Goal: Communication & Community: Answer question/provide support

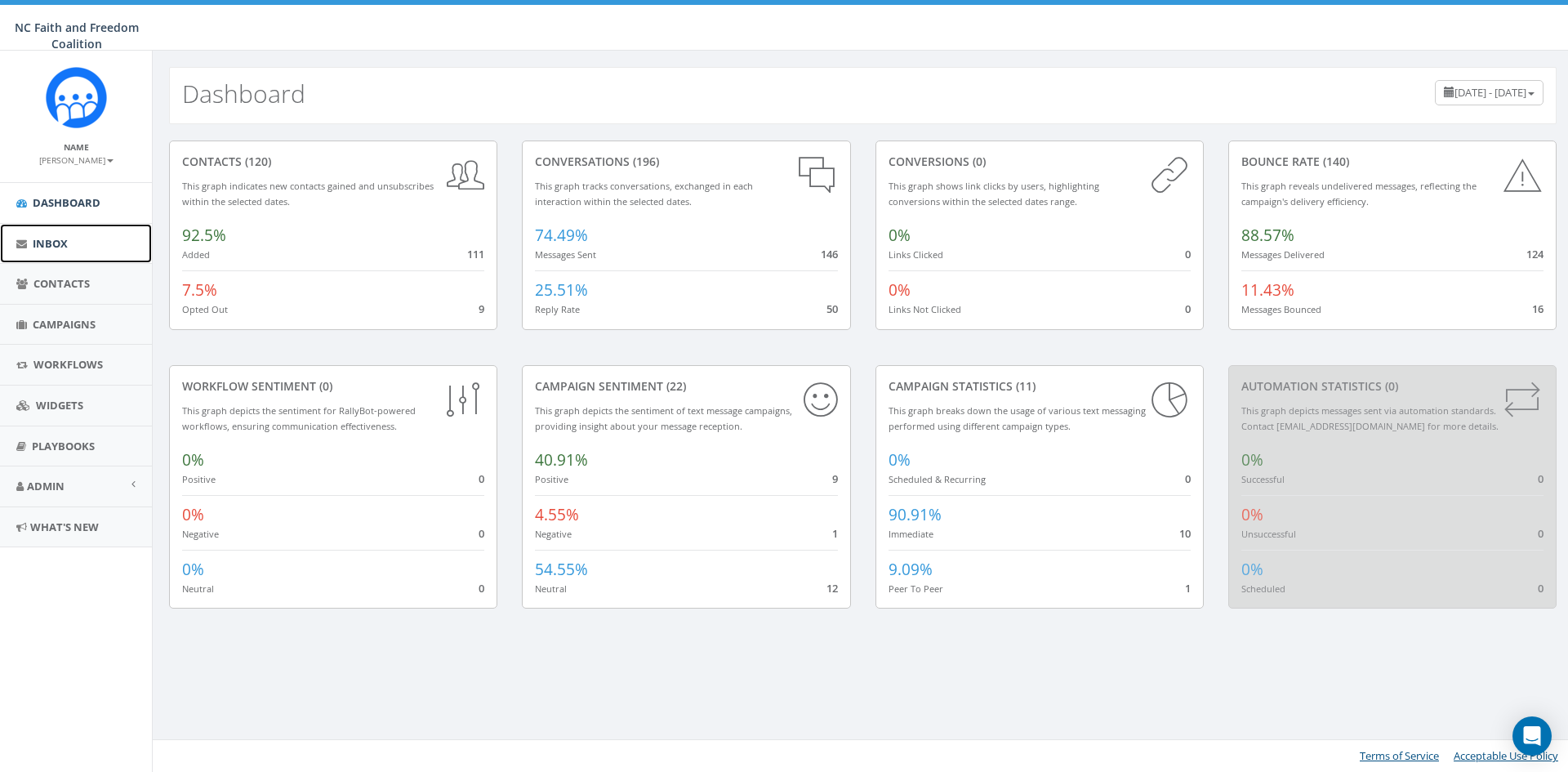
click at [55, 236] on span "Inbox" at bounding box center [50, 243] width 35 height 15
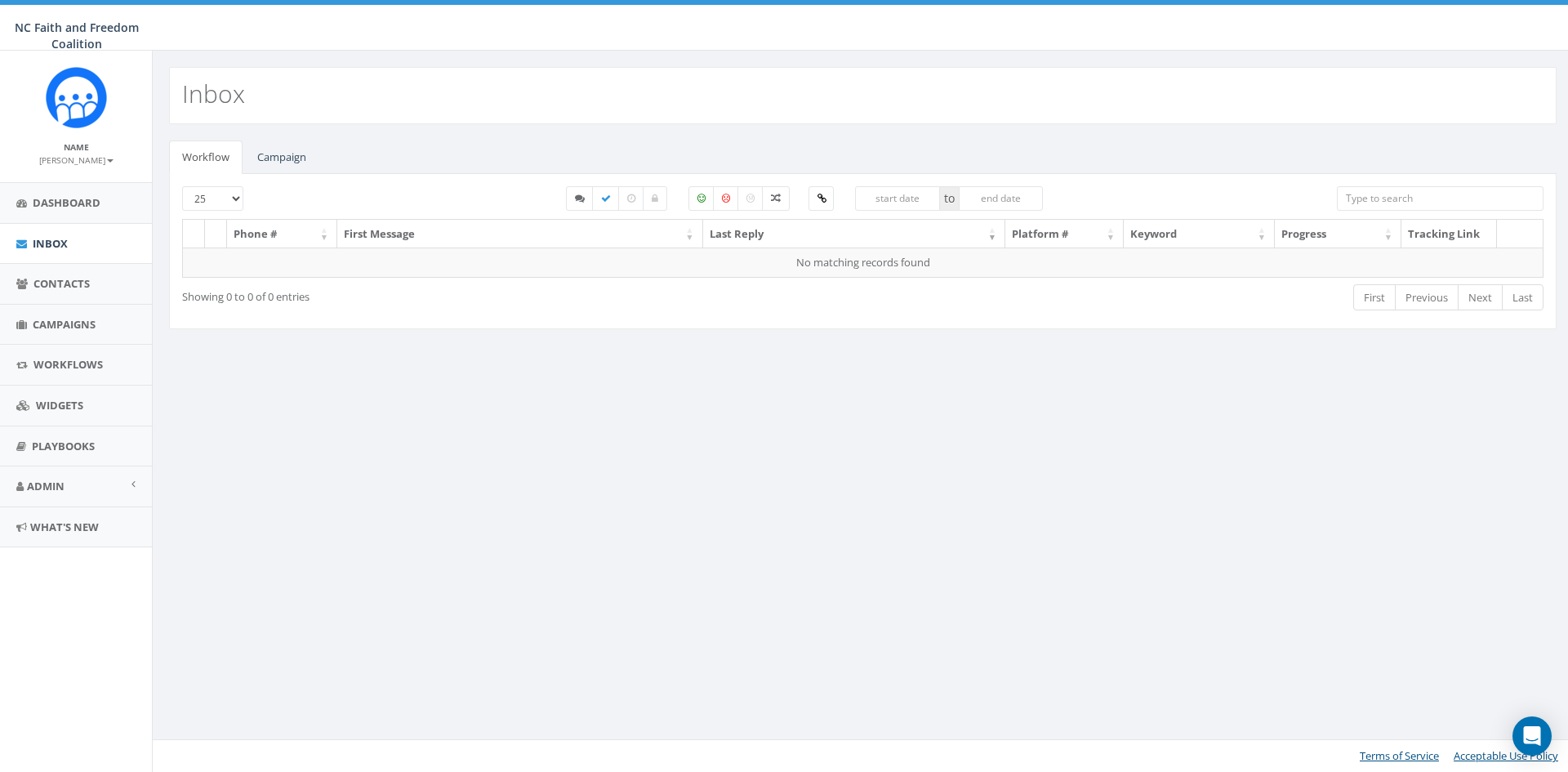
select select
click at [273, 156] on link "Campaign" at bounding box center [281, 157] width 75 height 33
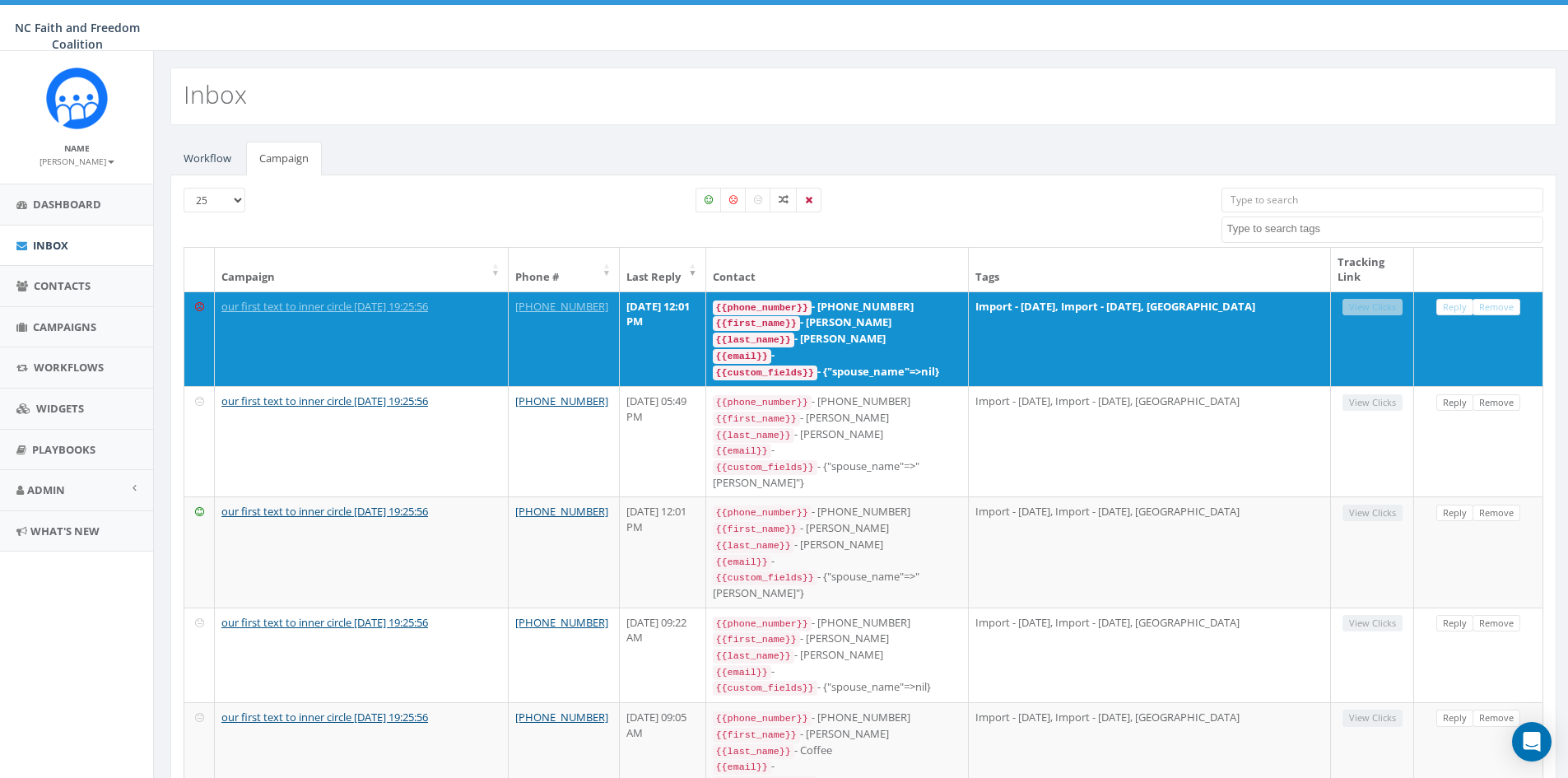
click at [474, 203] on div "All 1 contact(s) on current page All 22 contact(s) filtered" at bounding box center [747, 217] width 922 height 59
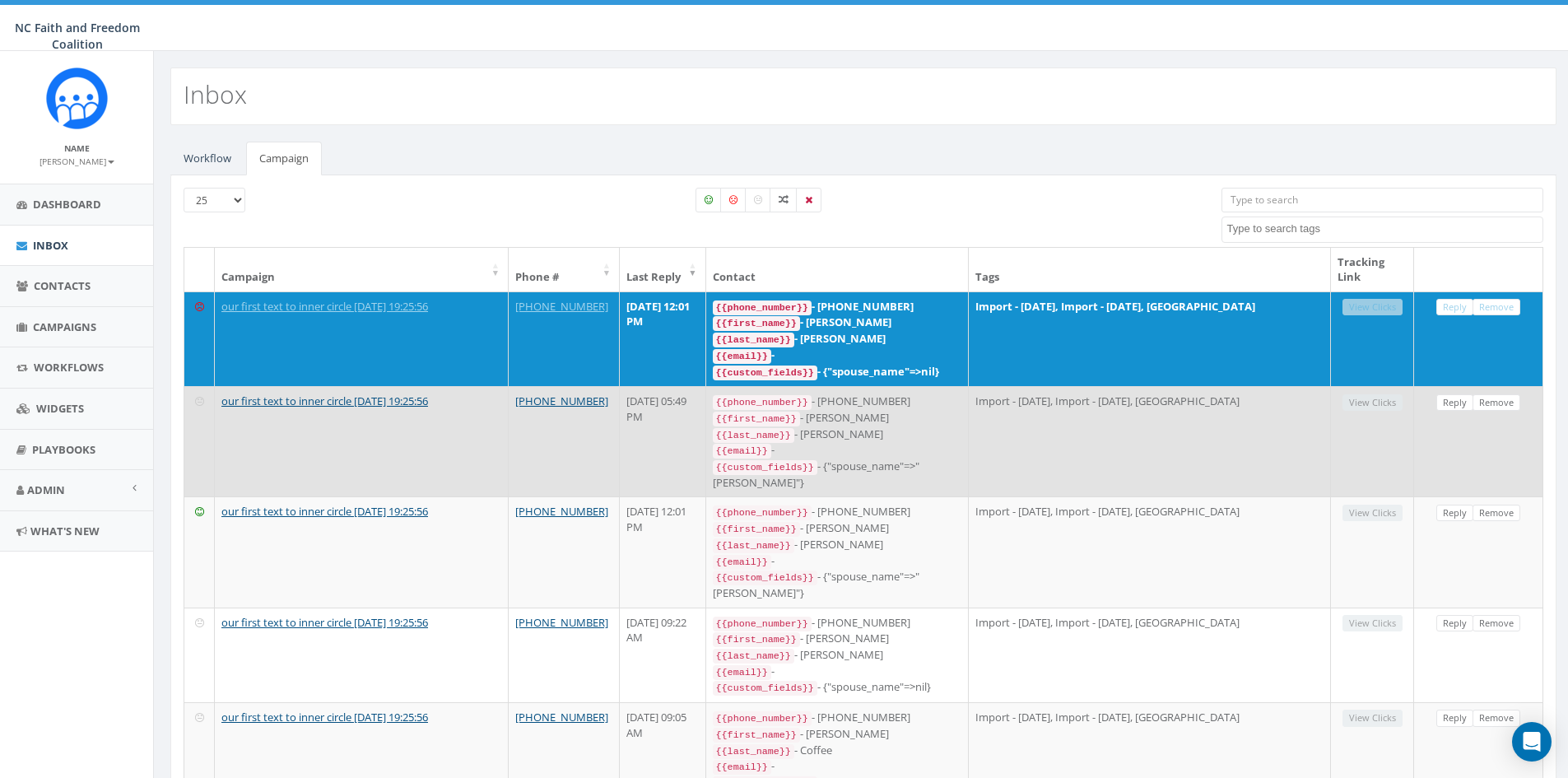
click at [931, 443] on div "{{email}} -" at bounding box center [837, 450] width 249 height 17
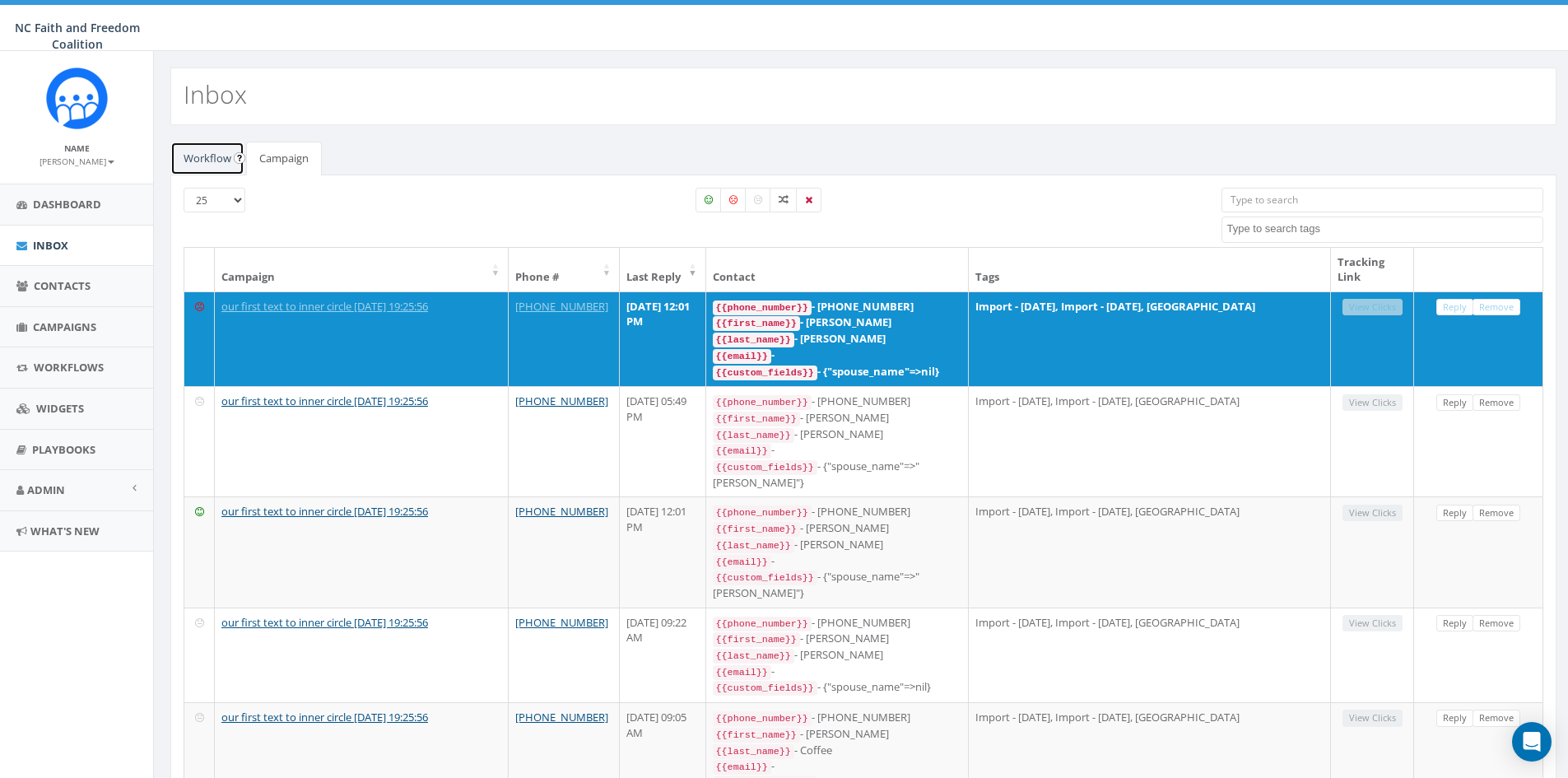
click at [188, 158] on link "Workflow" at bounding box center [207, 158] width 74 height 33
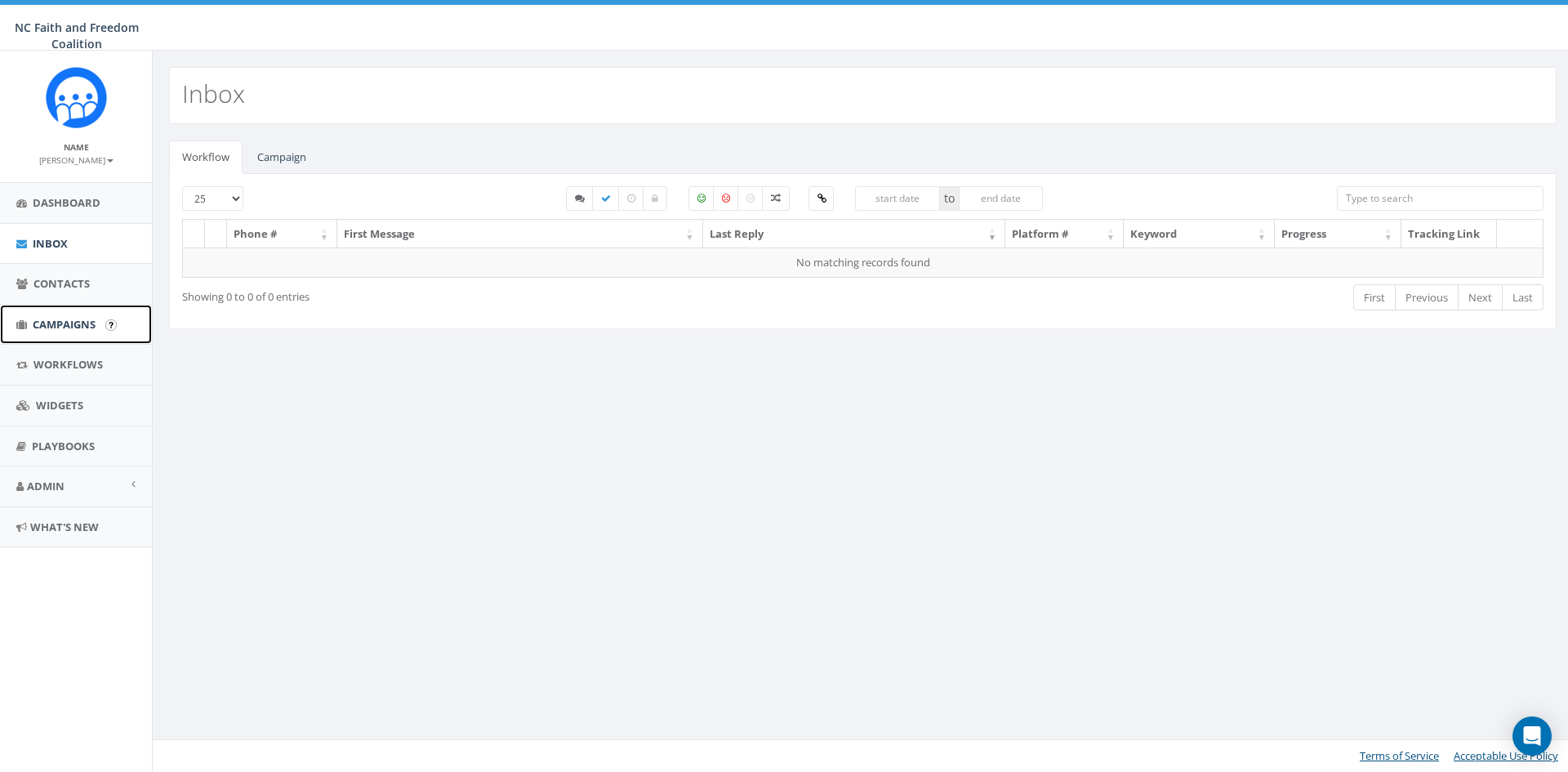
click at [68, 321] on span "Campaigns" at bounding box center [64, 324] width 63 height 15
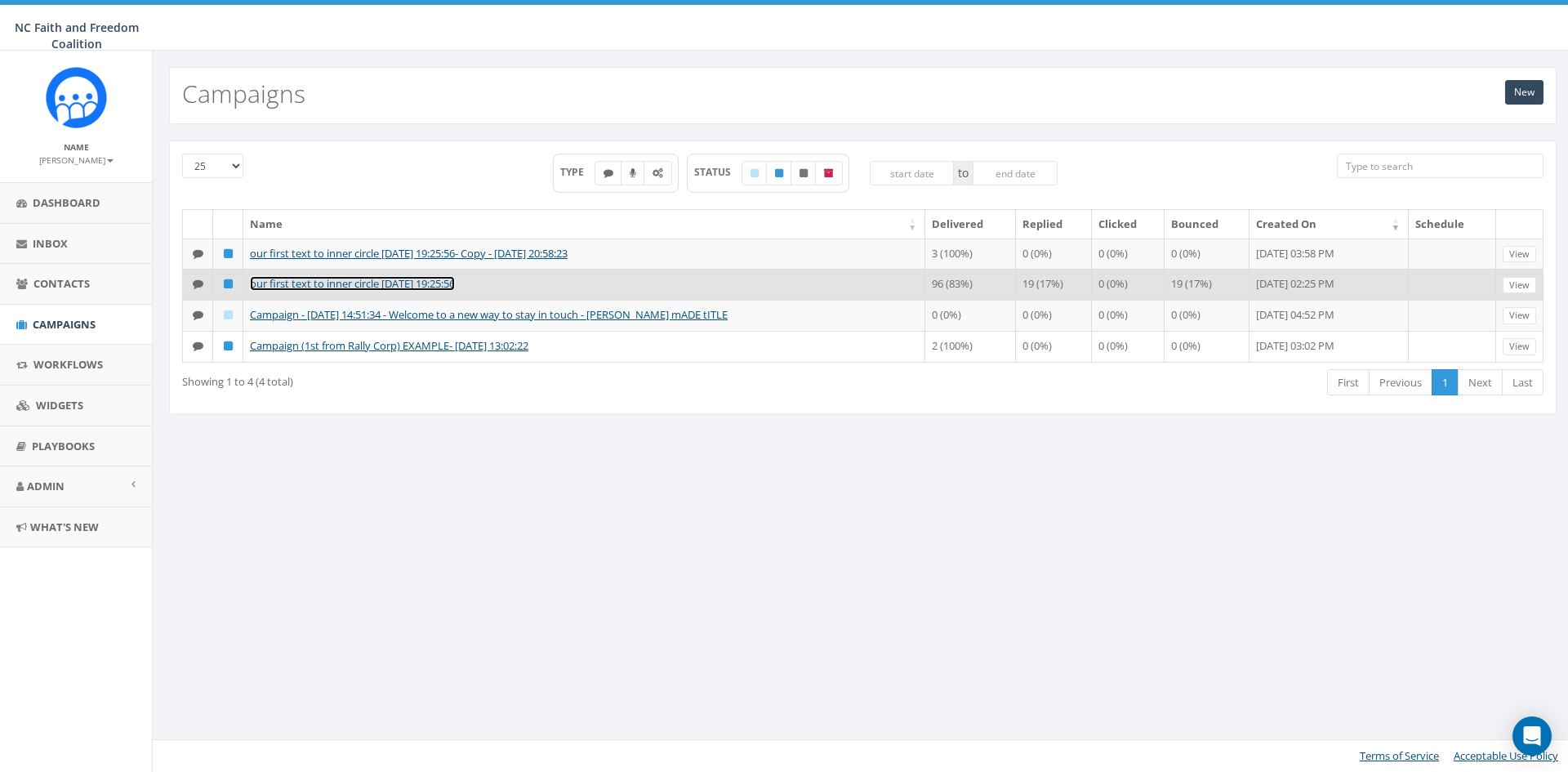
click at [385, 280] on link "our first text to inner circle 2025-08-05 19:25:56" at bounding box center [352, 284] width 205 height 15
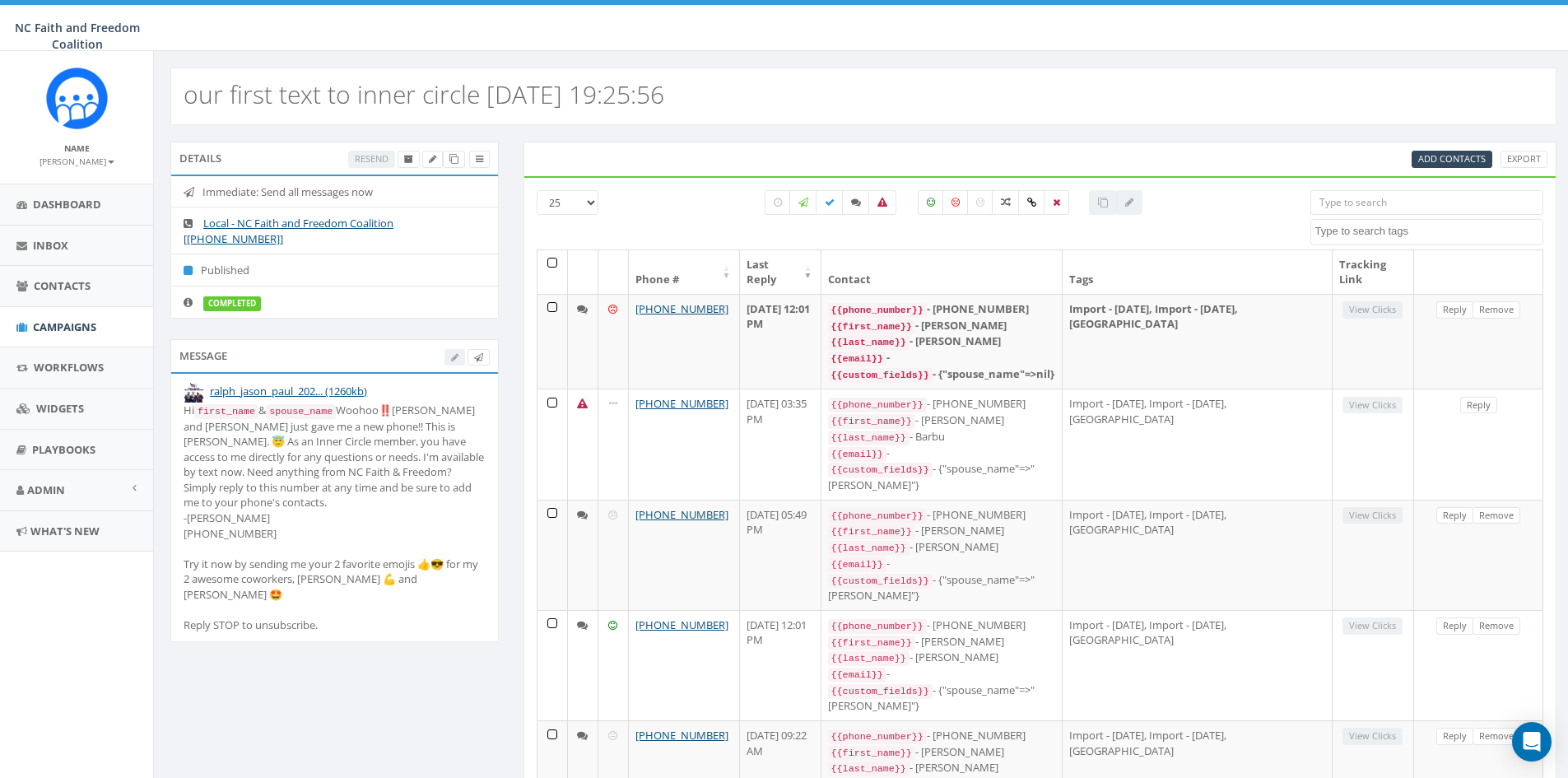
select select
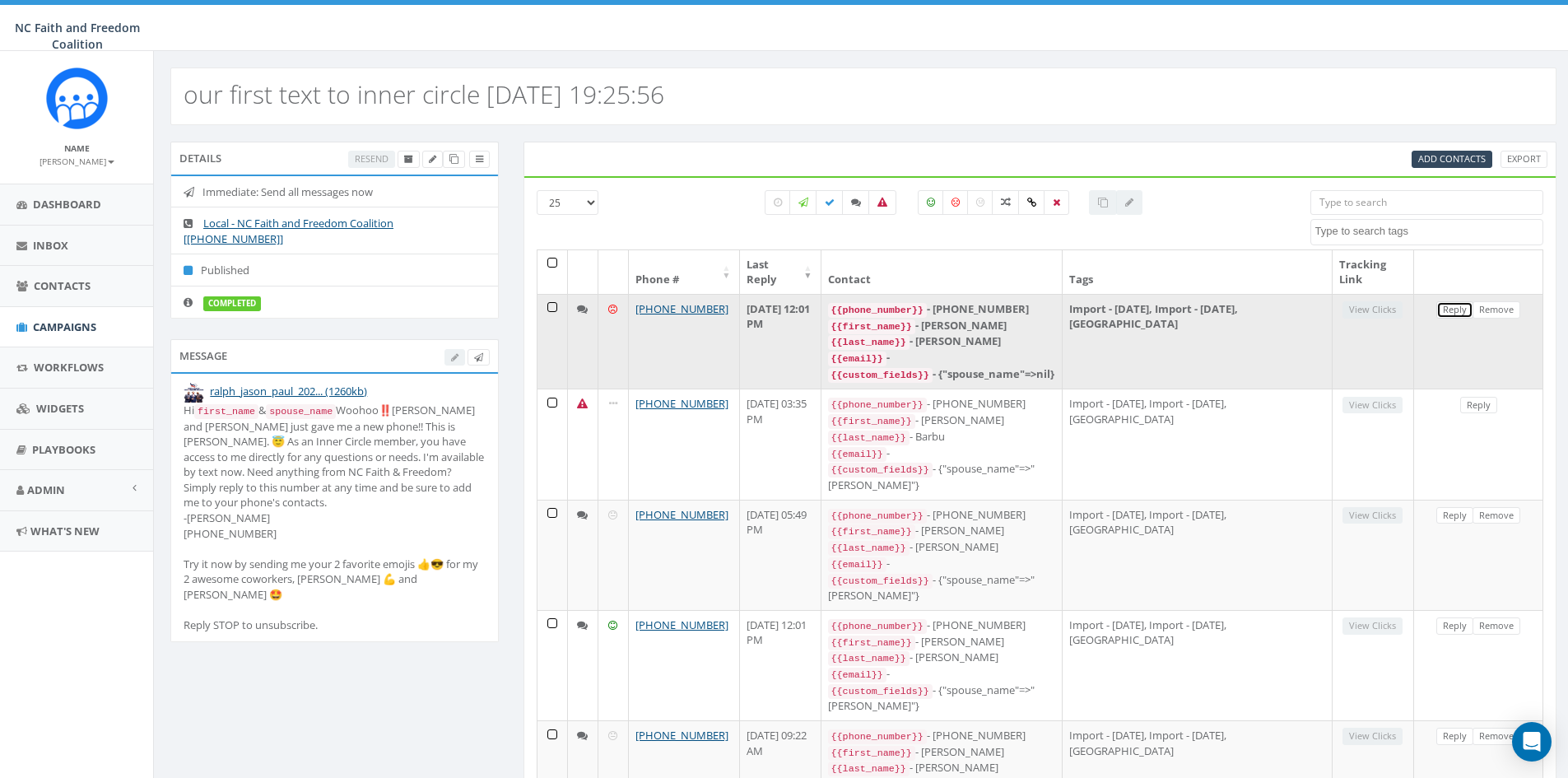
click at [1455, 311] on link "Reply" at bounding box center [1455, 309] width 37 height 18
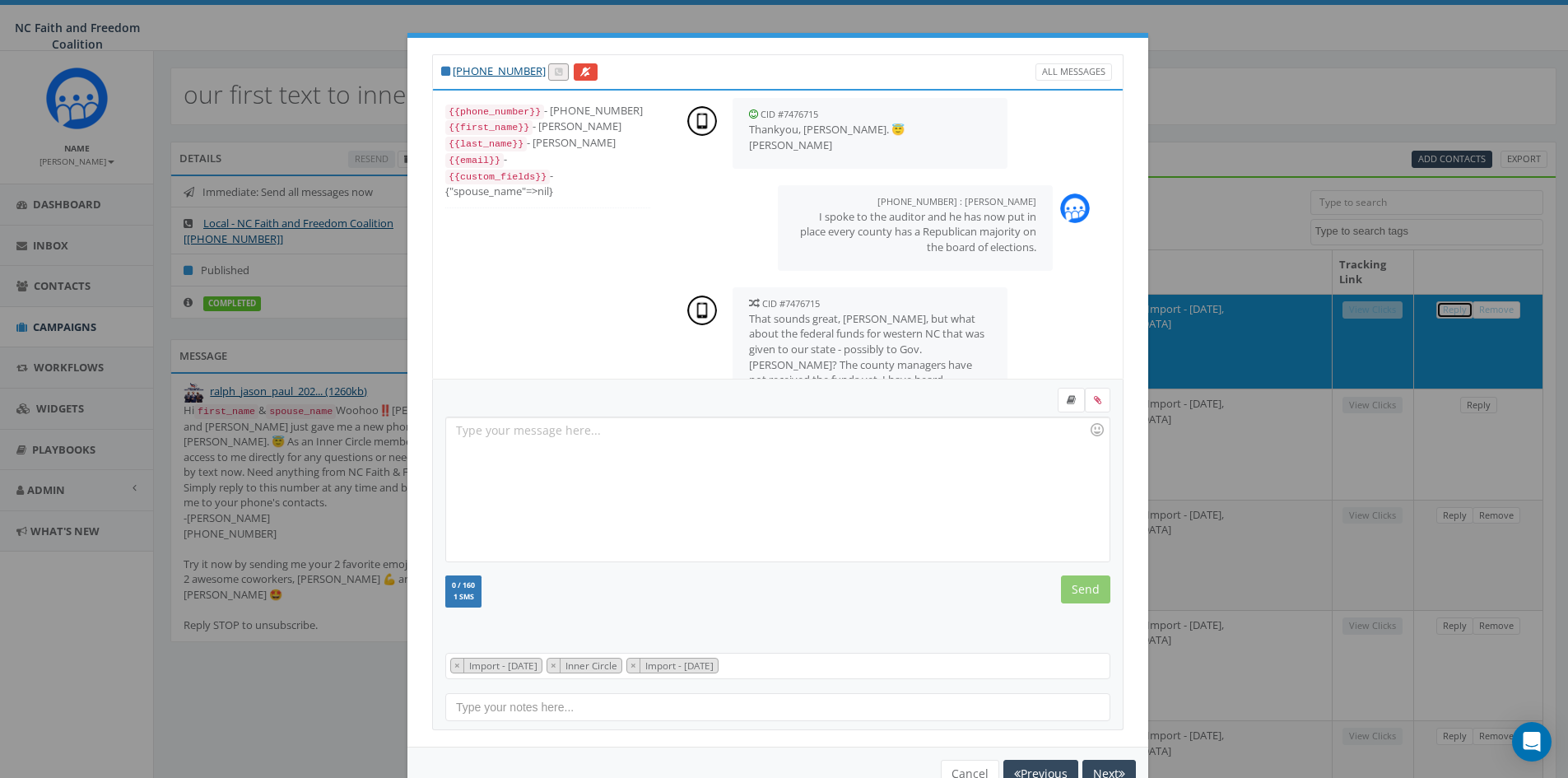
scroll to position [47, 0]
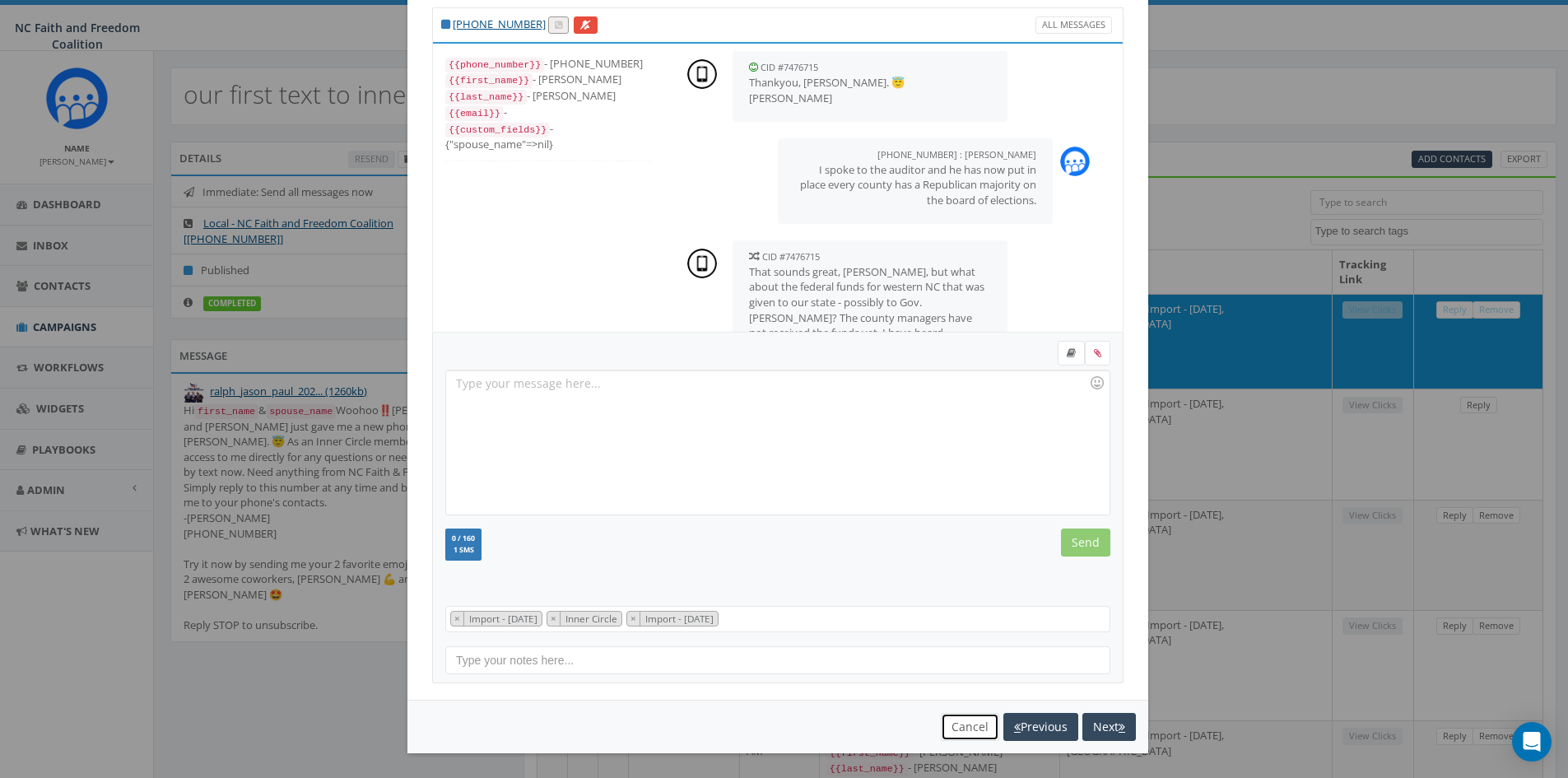
click at [955, 730] on button "Cancel" at bounding box center [970, 727] width 58 height 28
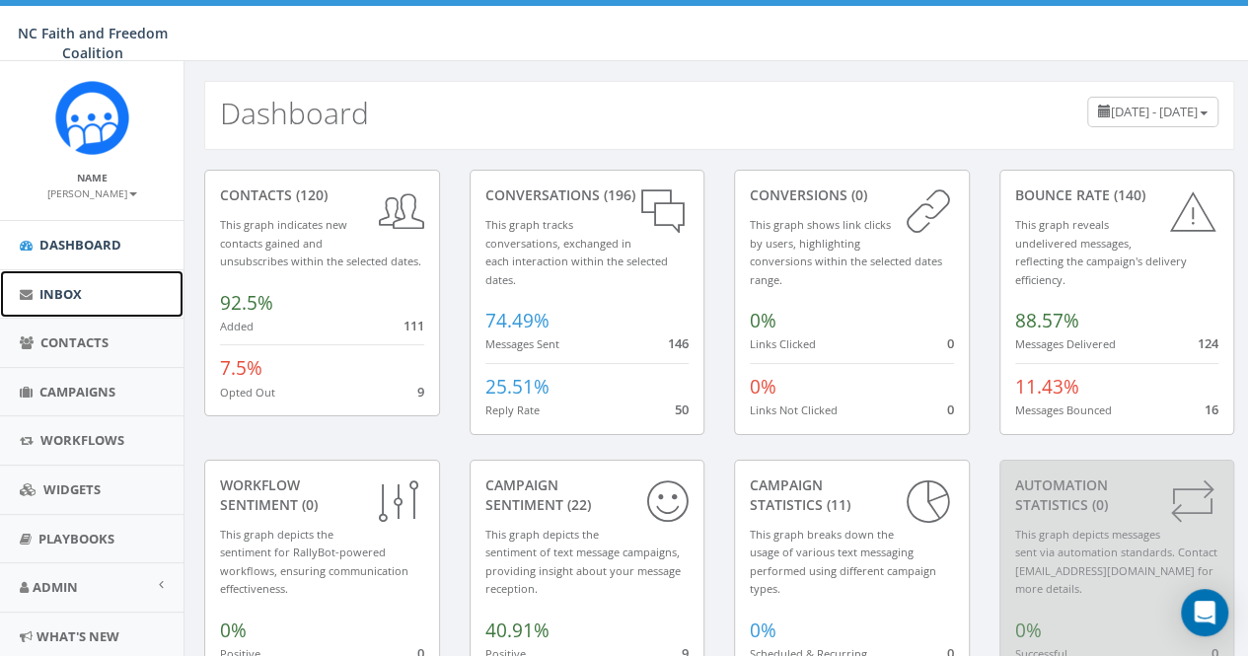
click at [66, 287] on span "Inbox" at bounding box center [60, 294] width 42 height 18
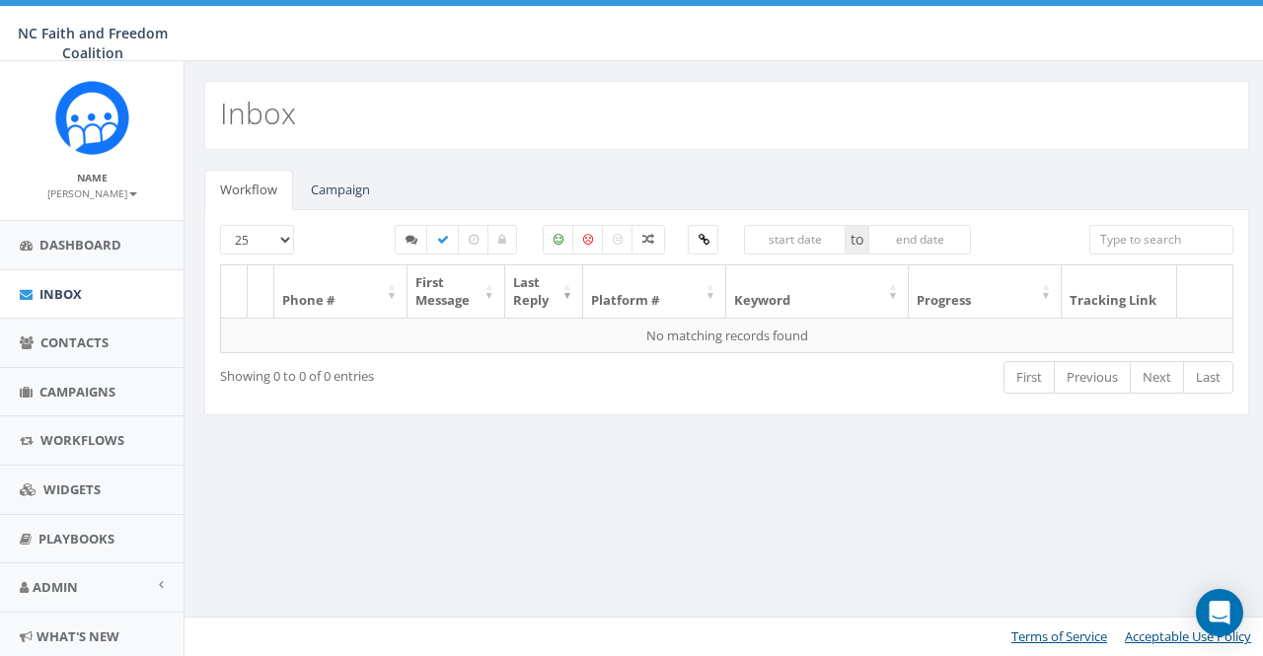
select select
click at [342, 181] on link "Campaign" at bounding box center [340, 190] width 91 height 40
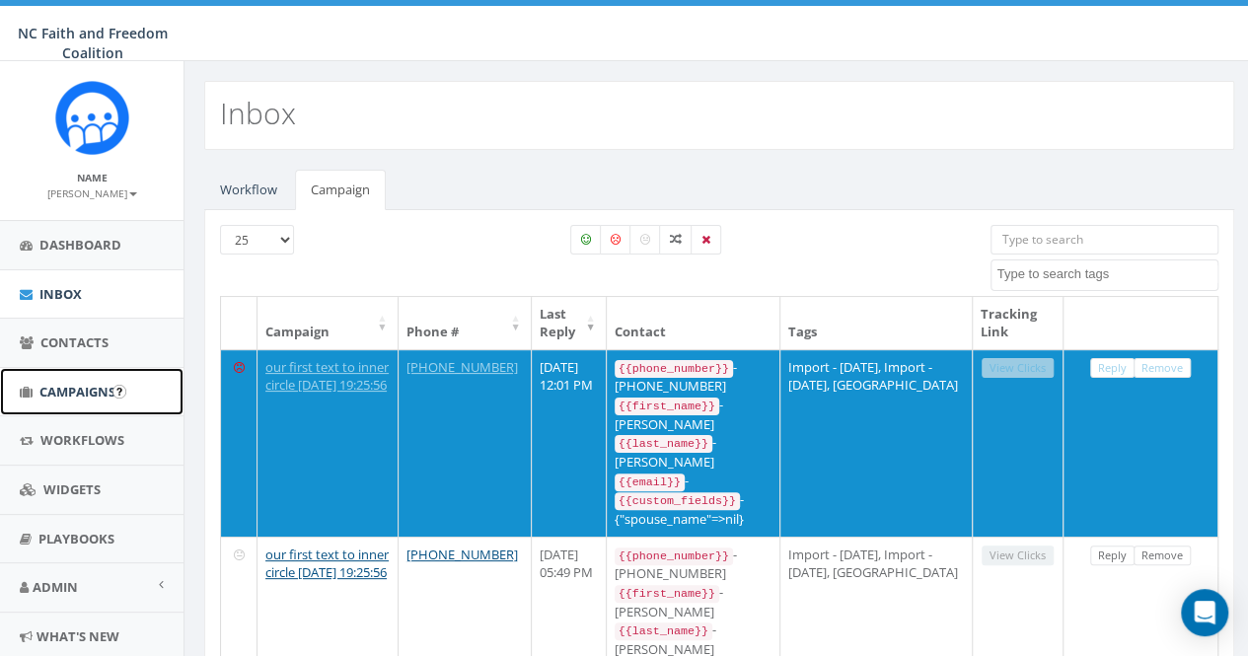
click at [77, 384] on span "Campaigns" at bounding box center [77, 392] width 76 height 18
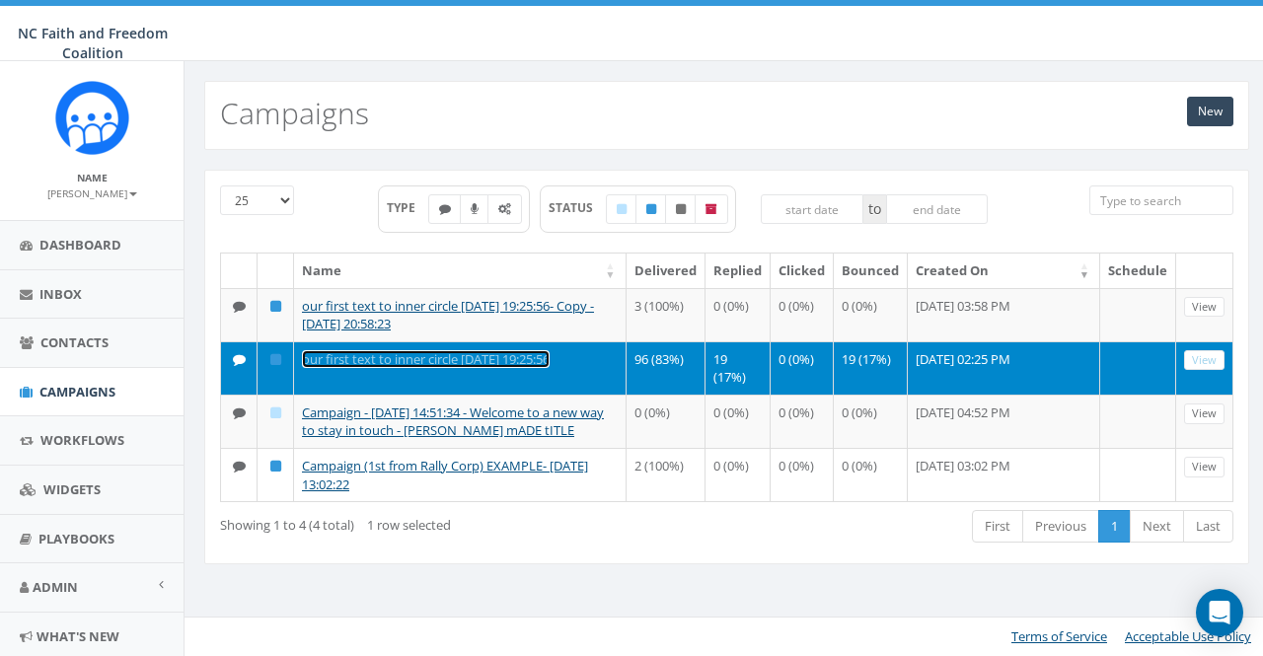
click at [352, 352] on link "our first text to inner circle [DATE] 19:25:56" at bounding box center [426, 359] width 248 height 18
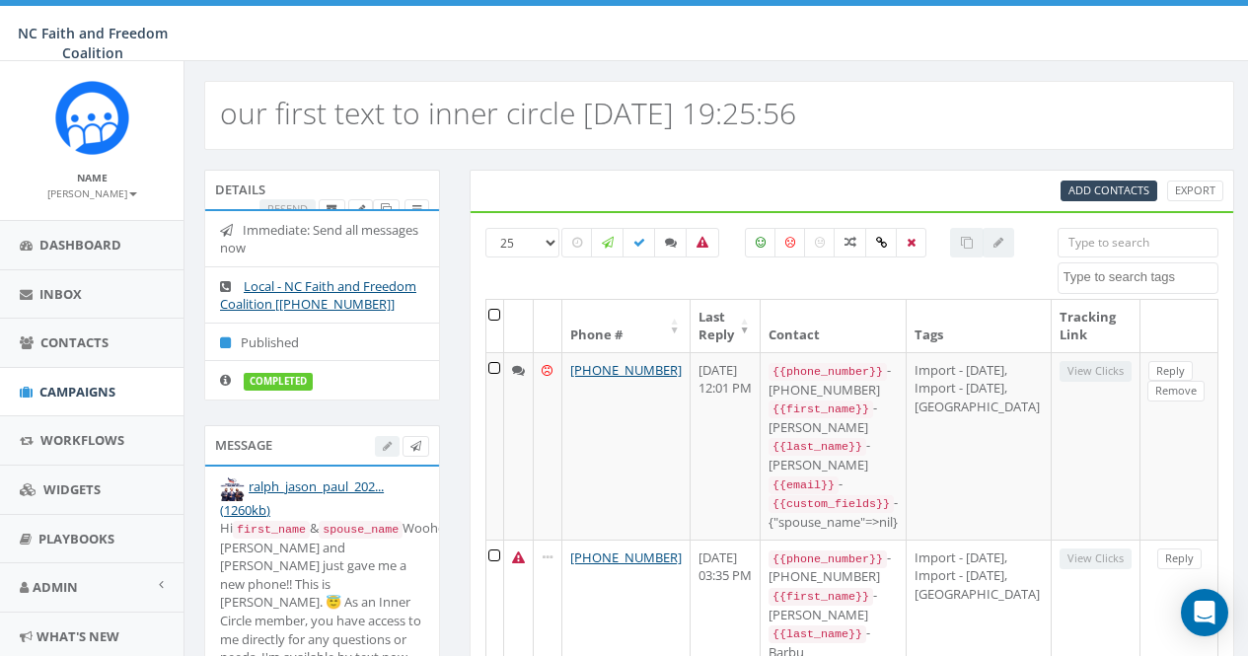
select select
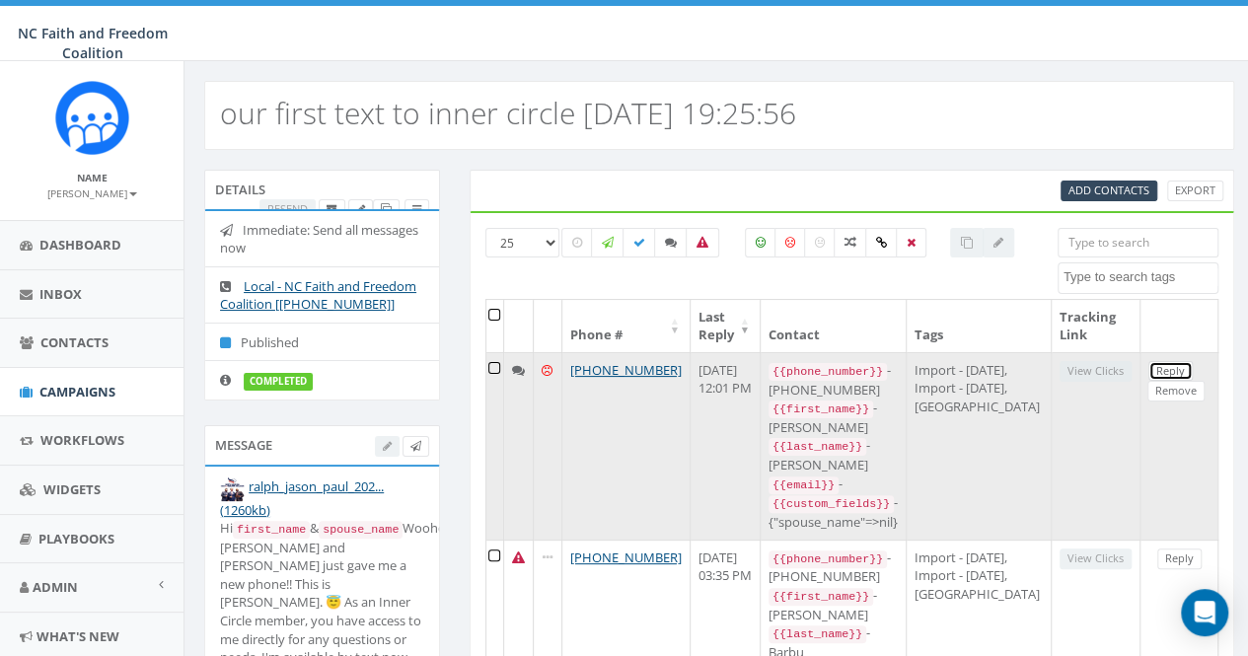
click at [1149, 370] on link "Reply" at bounding box center [1171, 371] width 44 height 21
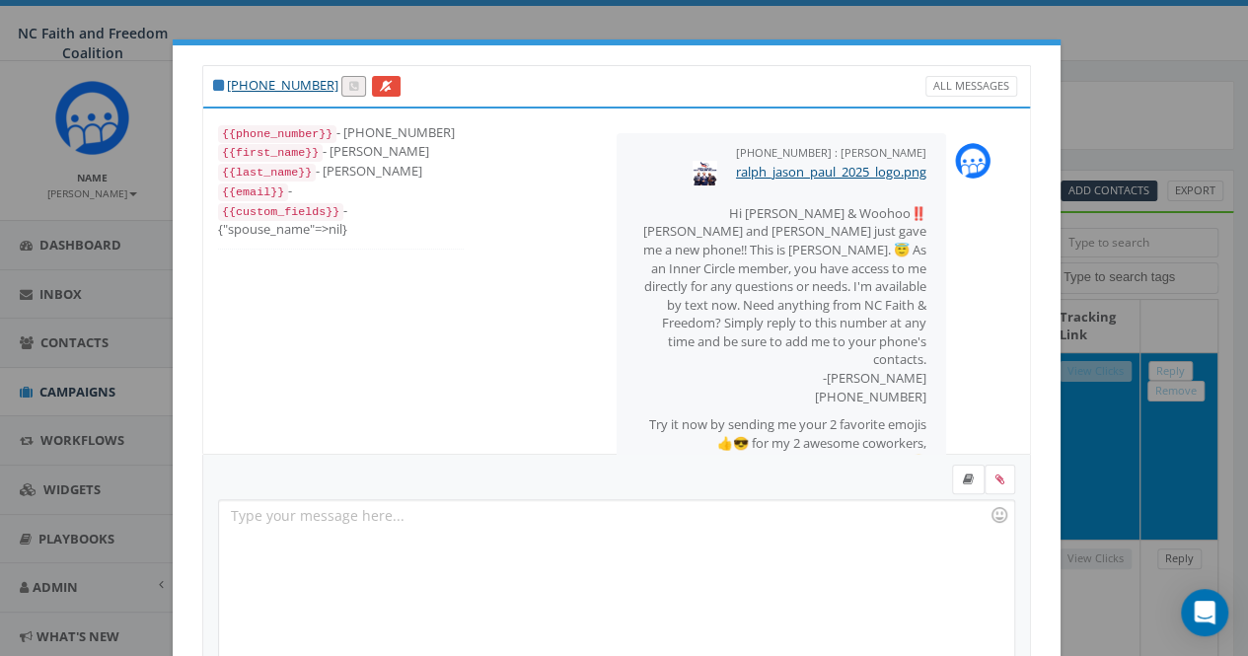
scroll to position [1026, 0]
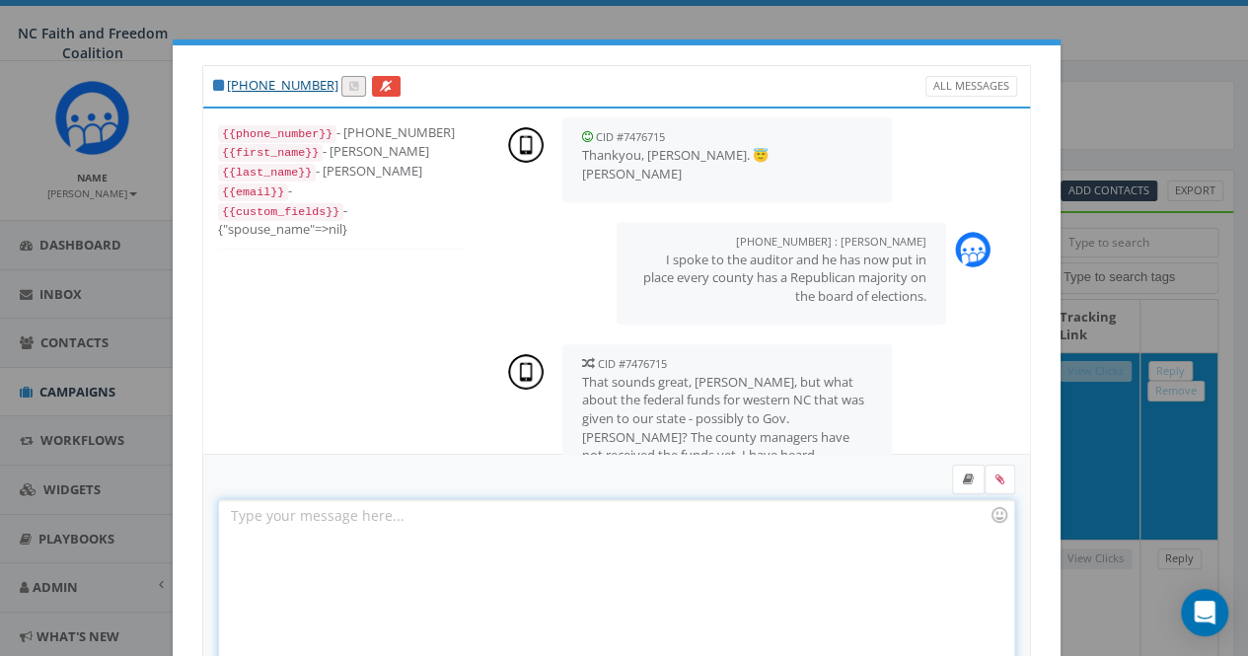
click at [243, 528] on div at bounding box center [616, 586] width 794 height 173
click at [896, 516] on div "I do not know of the WNC that did not receive their funding. The county manager…" at bounding box center [616, 586] width 794 height 173
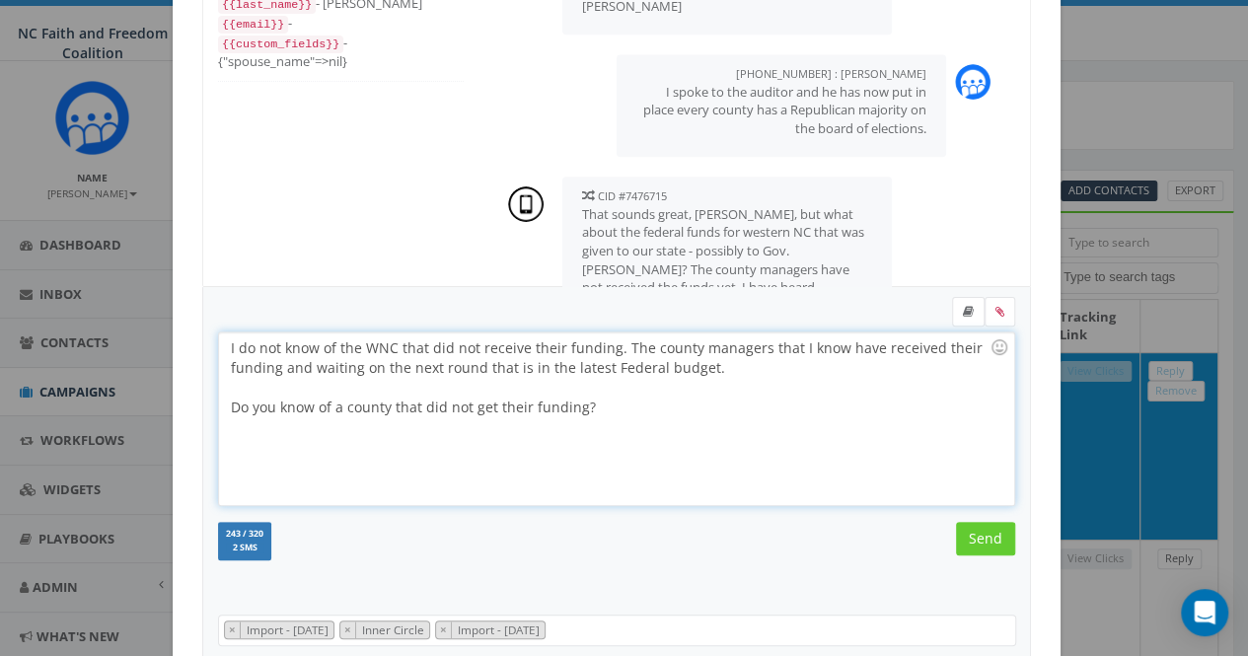
scroll to position [197, 0]
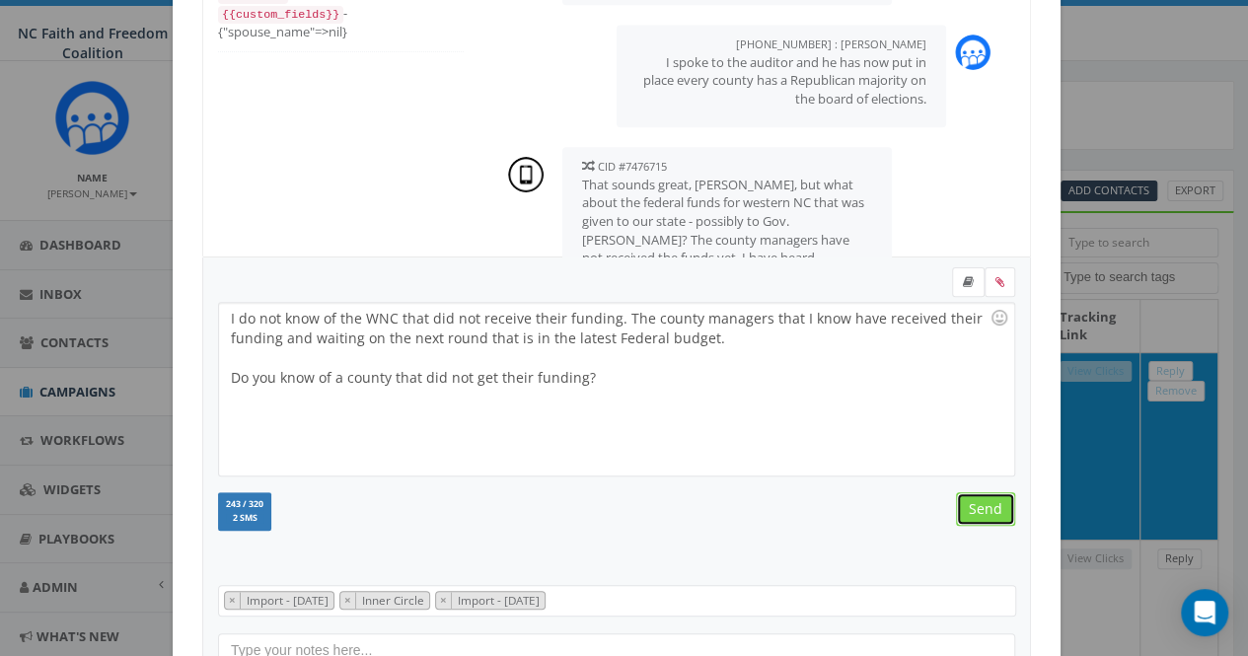
click at [961, 516] on input "Send" at bounding box center [985, 509] width 59 height 34
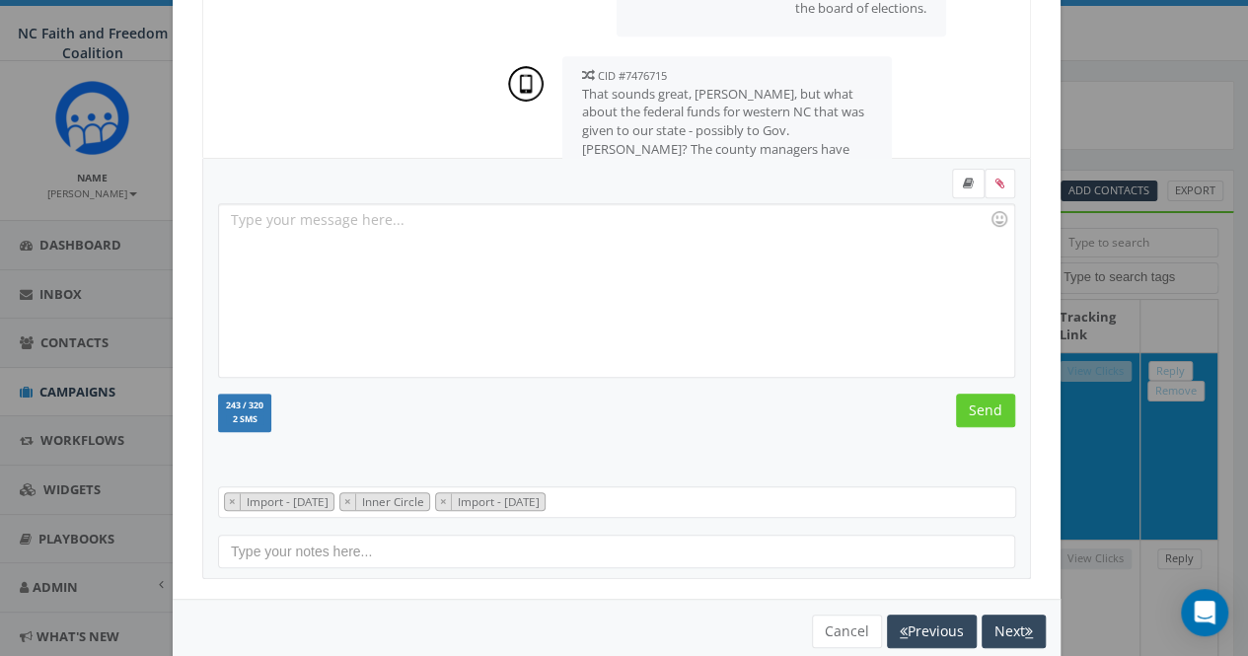
scroll to position [1133, 0]
